Goal: Check status: Check status

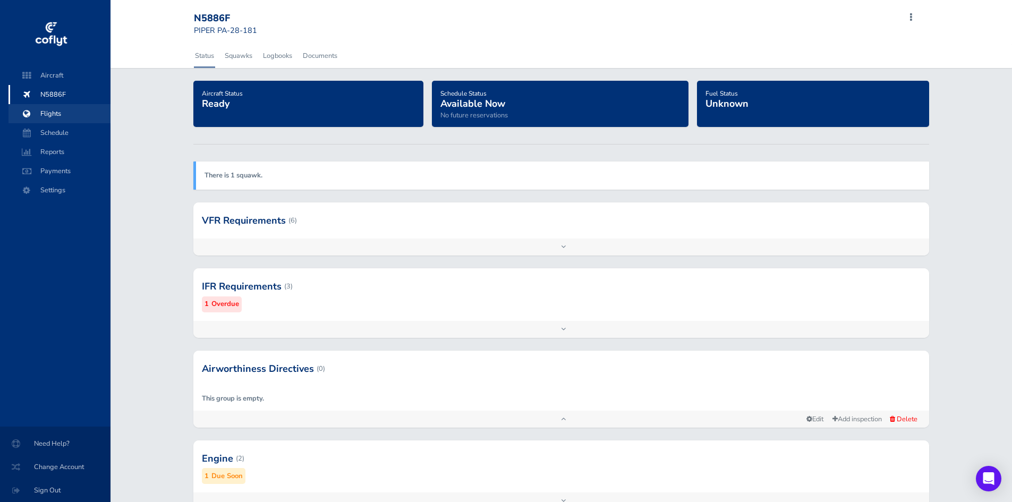
click at [58, 112] on span "Flights" at bounding box center [59, 113] width 81 height 19
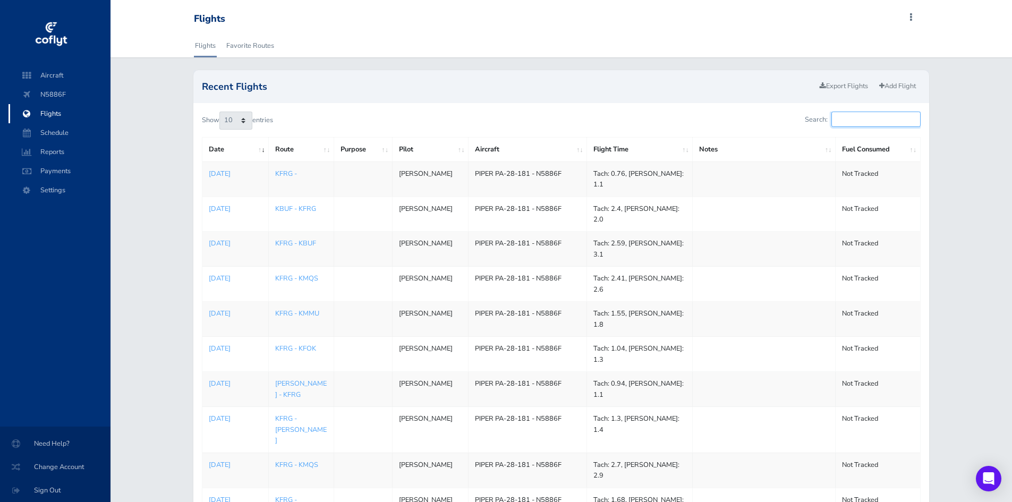
click at [867, 120] on input "Search:" at bounding box center [875, 119] width 89 height 15
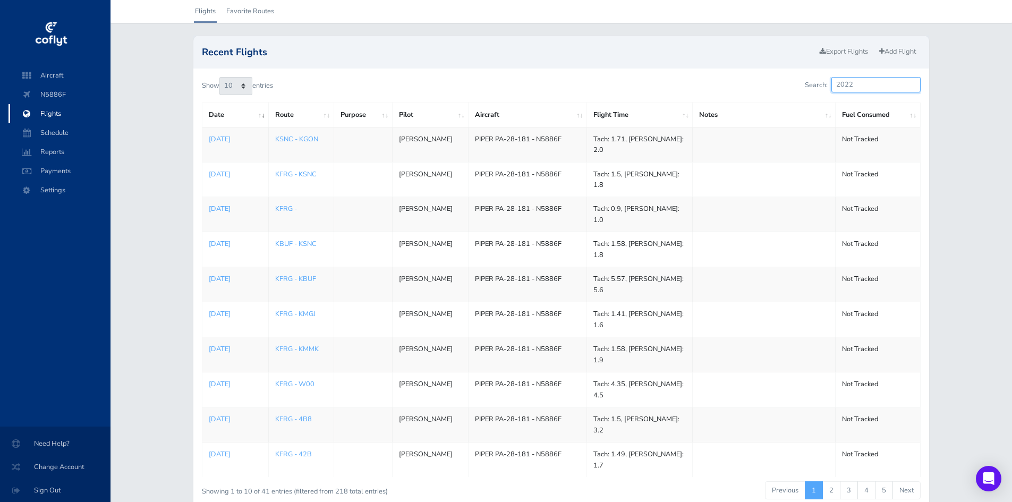
scroll to position [67, 0]
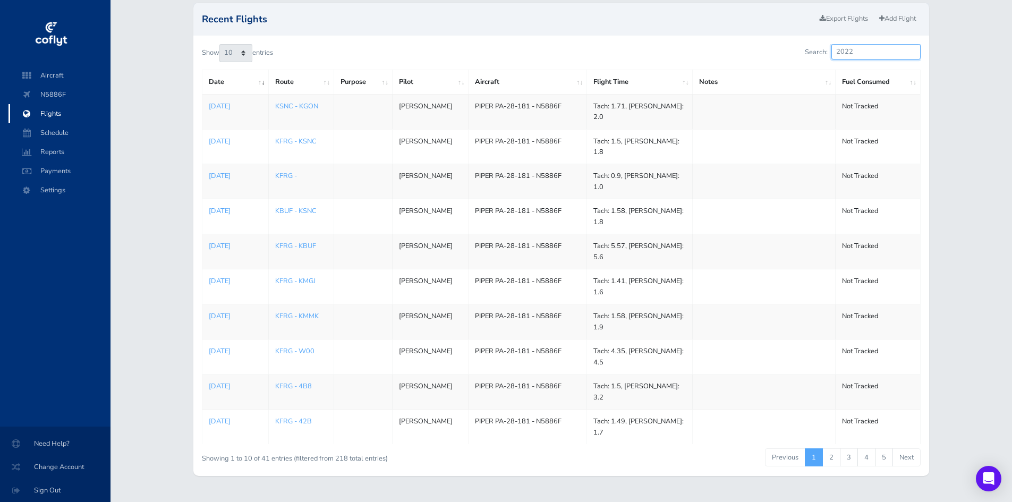
type input "2022"
click at [891, 448] on link "5" at bounding box center [884, 457] width 18 height 18
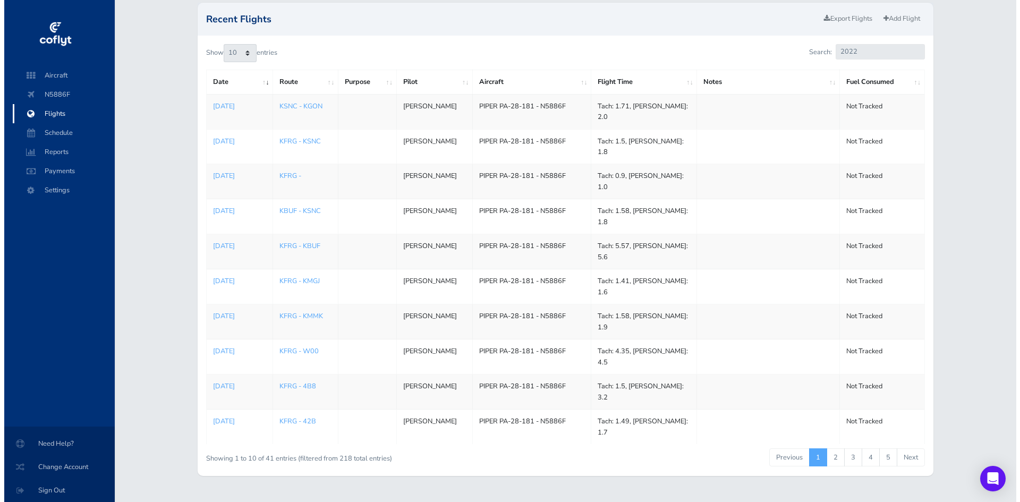
scroll to position [0, 0]
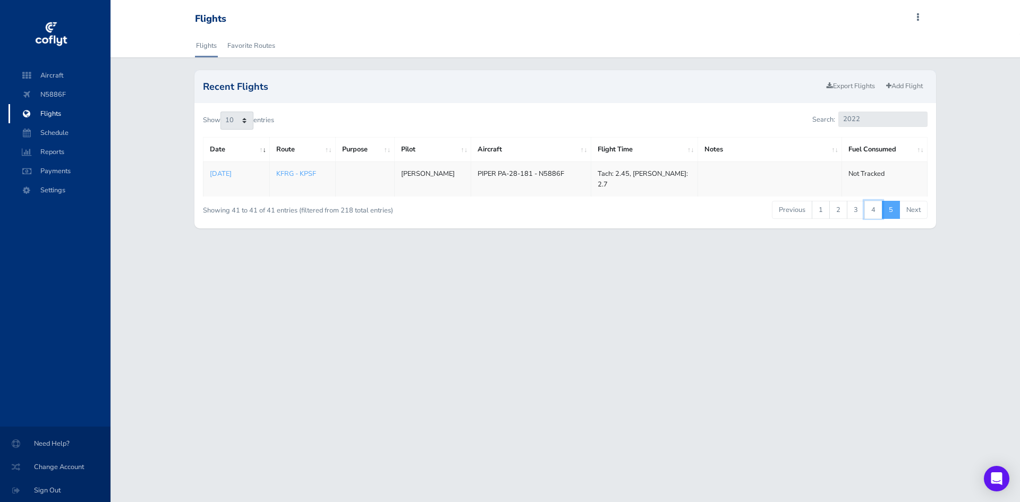
click at [870, 204] on link "4" at bounding box center [873, 210] width 18 height 18
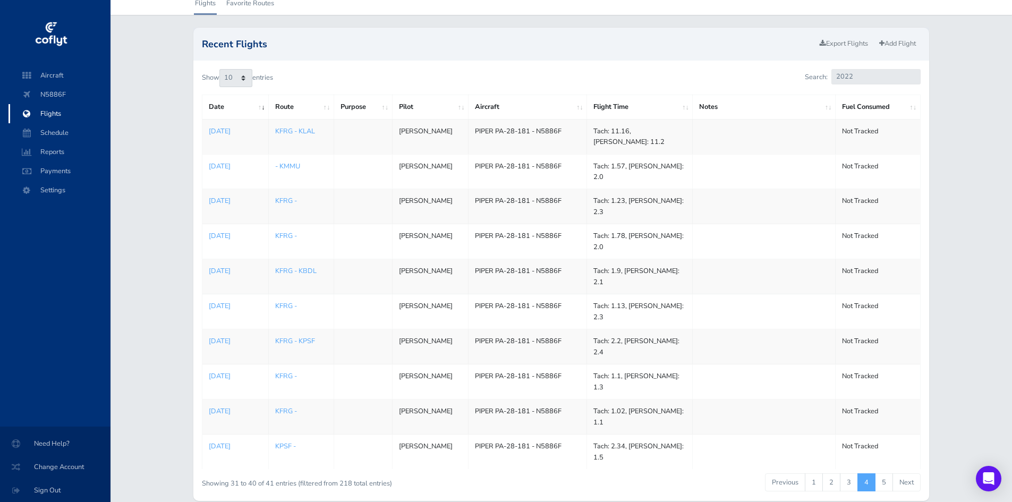
scroll to position [67, 0]
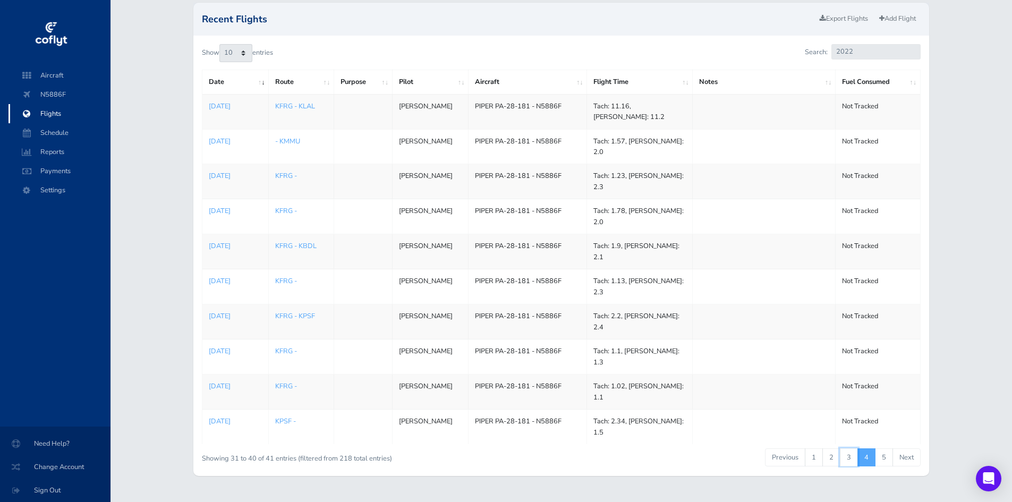
click at [855, 448] on link "3" at bounding box center [849, 457] width 18 height 18
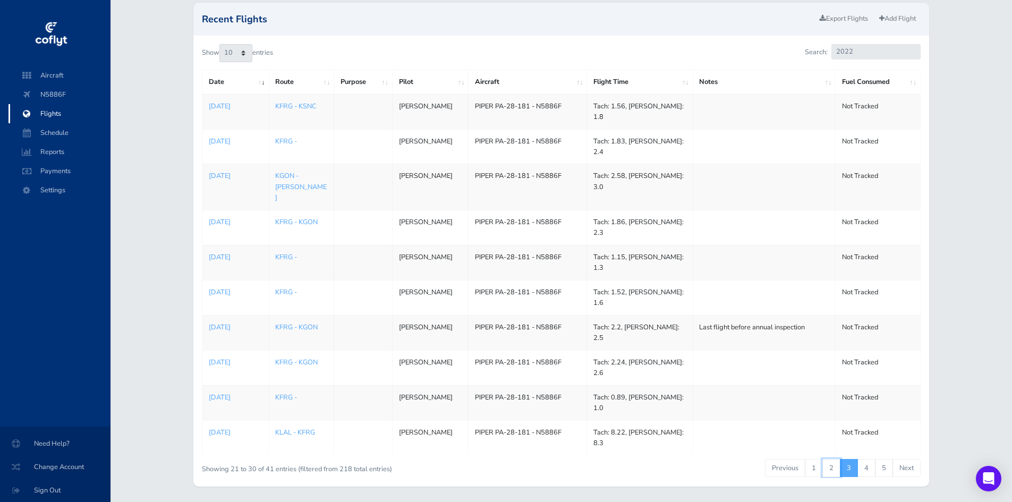
click at [838, 459] on link "2" at bounding box center [831, 468] width 18 height 18
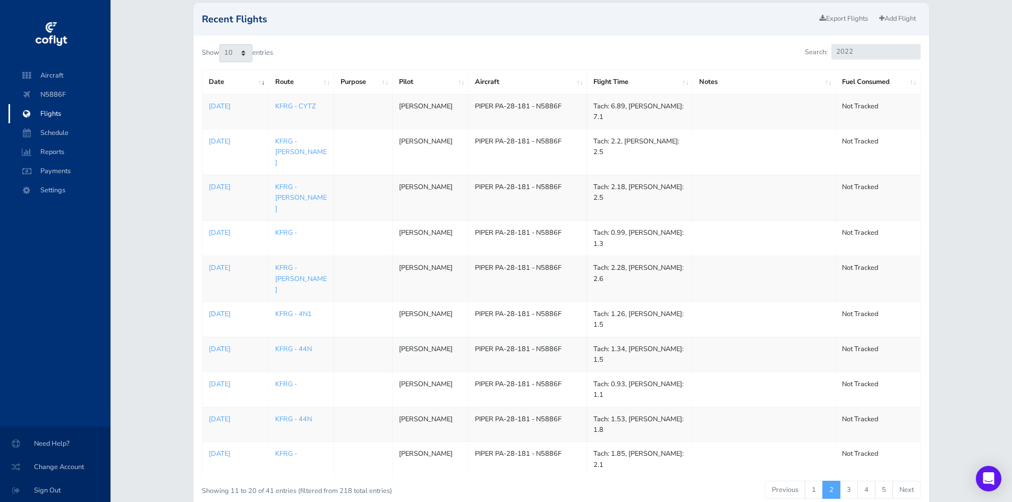
click at [246, 309] on p "[DATE]" at bounding box center [235, 314] width 53 height 11
